Goal: Task Accomplishment & Management: Complete application form

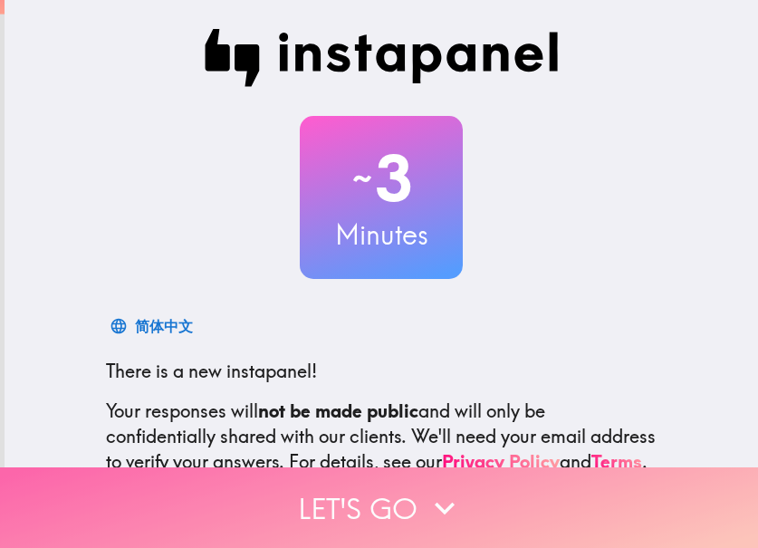
click at [475, 477] on button "Let's go" at bounding box center [379, 507] width 758 height 81
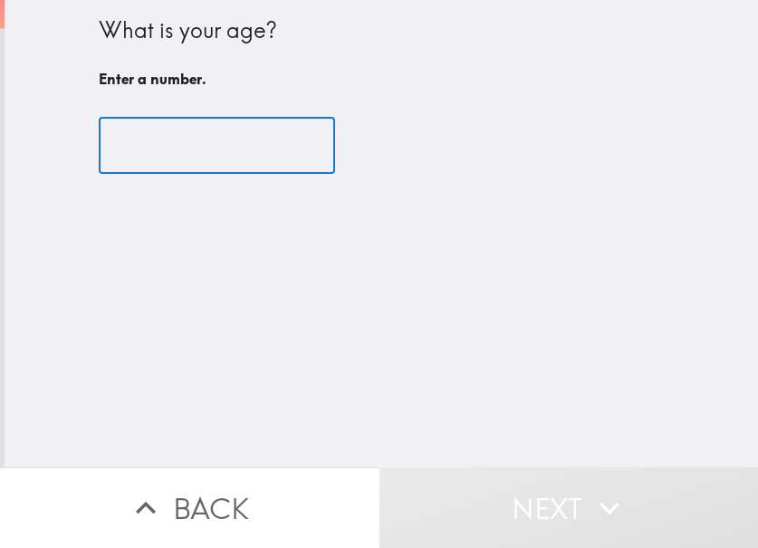
click at [180, 163] on input "number" at bounding box center [217, 146] width 236 height 56
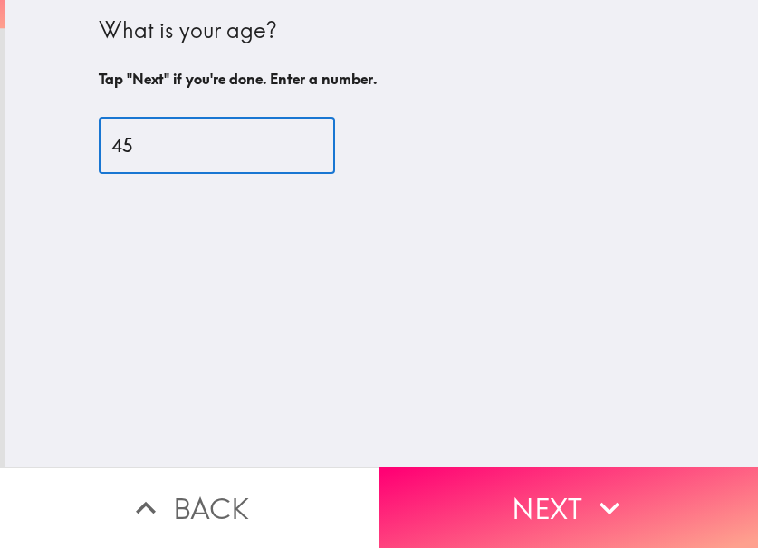
type input "45"
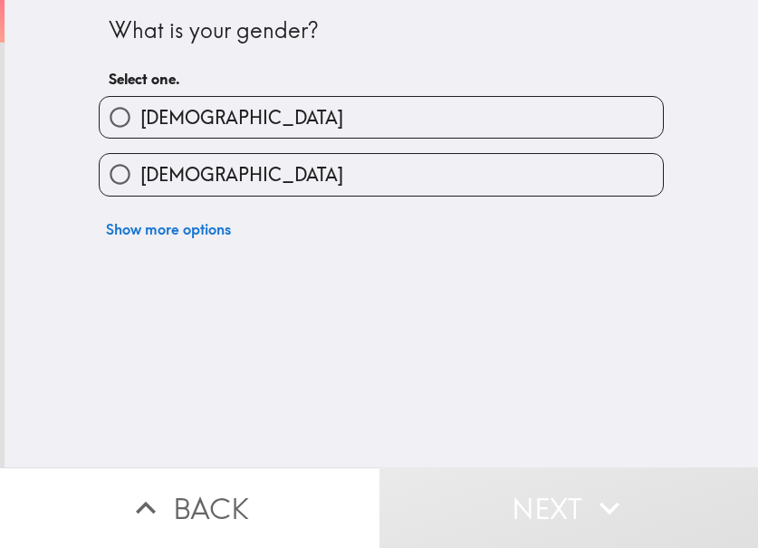
click at [140, 168] on span "[DEMOGRAPHIC_DATA]" at bounding box center [241, 174] width 203 height 25
click at [134, 168] on input "[DEMOGRAPHIC_DATA]" at bounding box center [120, 174] width 41 height 41
radio input "true"
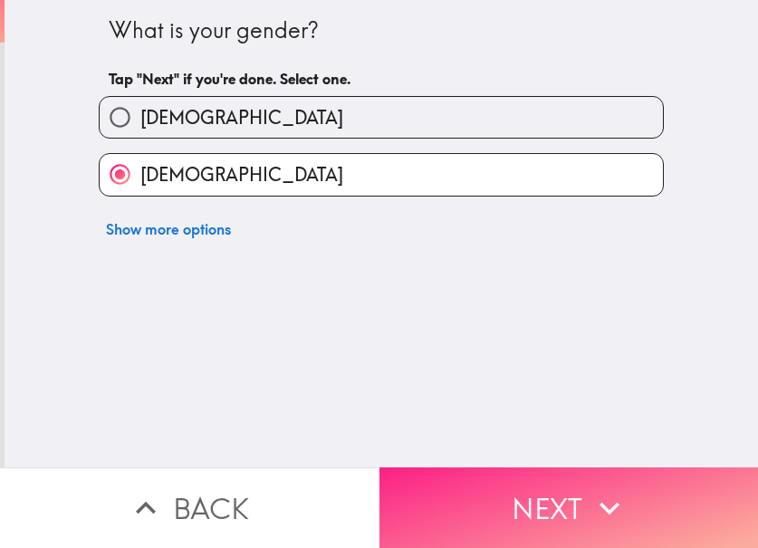
click at [551, 476] on button "Next" at bounding box center [568, 507] width 379 height 81
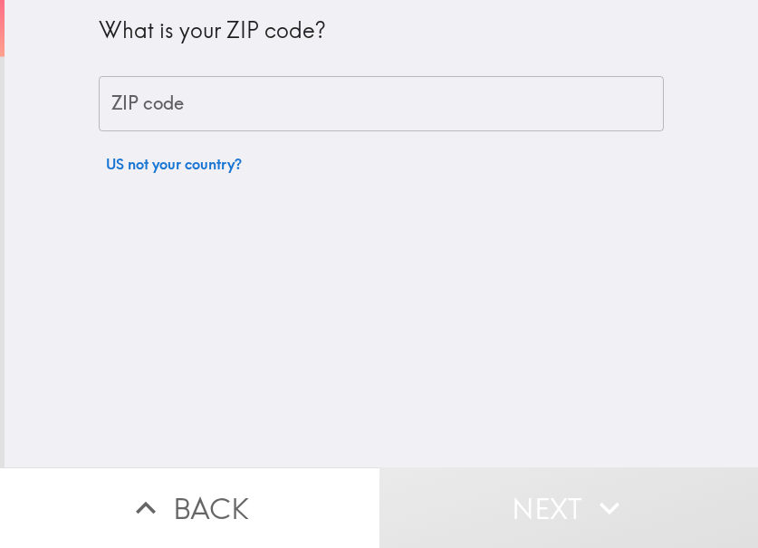
drag, startPoint x: 182, startPoint y: 81, endPoint x: 180, endPoint y: 96, distance: 14.6
click at [182, 85] on input "ZIP code" at bounding box center [381, 104] width 565 height 56
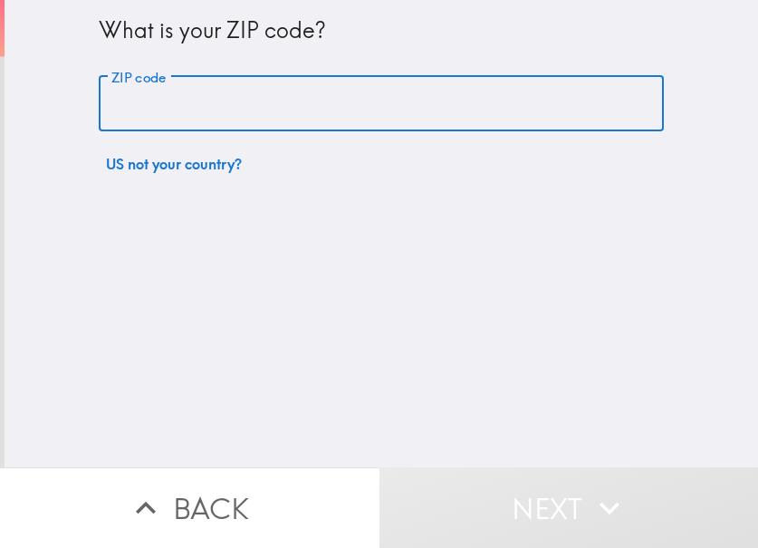
click at [180, 96] on input "ZIP code" at bounding box center [381, 104] width 565 height 56
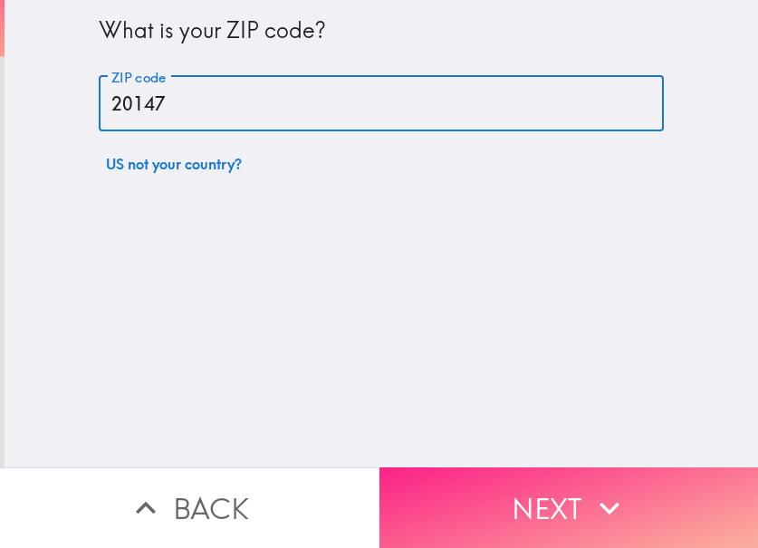
click at [458, 492] on button "Next" at bounding box center [568, 507] width 379 height 81
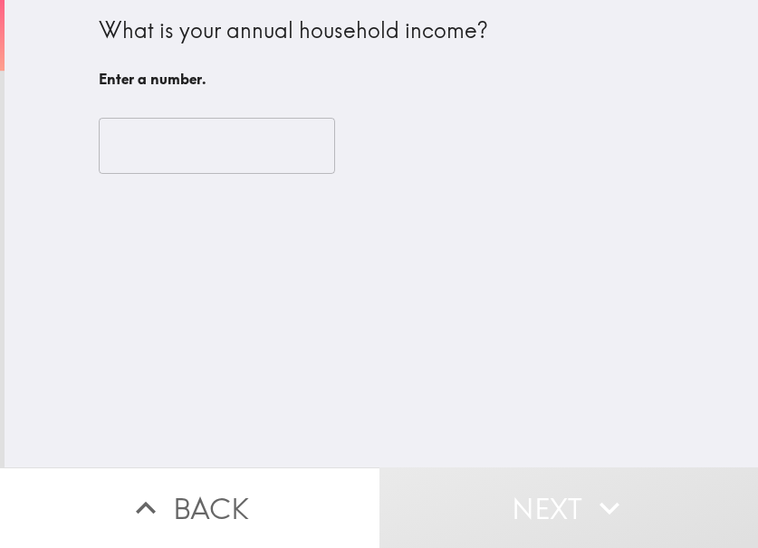
click at [169, 149] on input "number" at bounding box center [217, 146] width 236 height 56
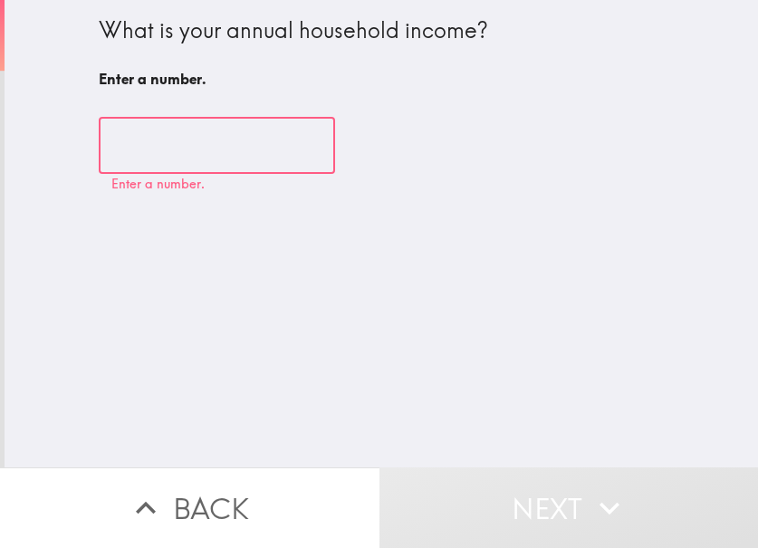
click at [253, 161] on input "number" at bounding box center [217, 146] width 236 height 56
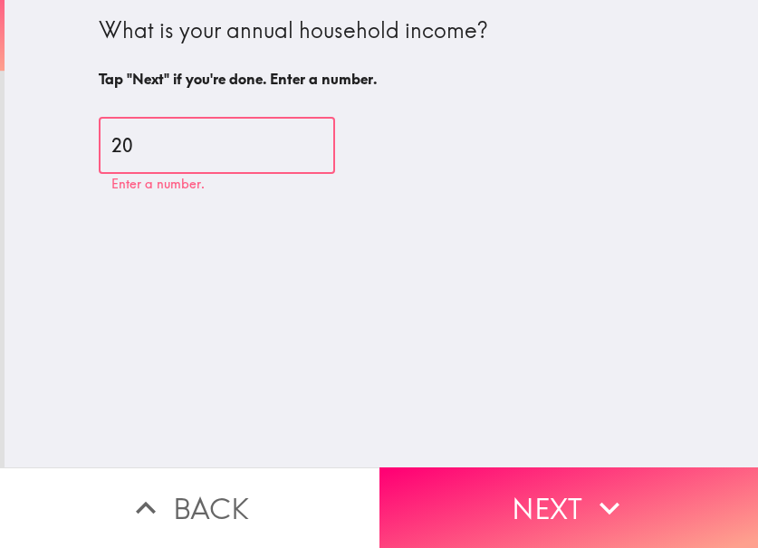
type input "20"
